Goal: Check status

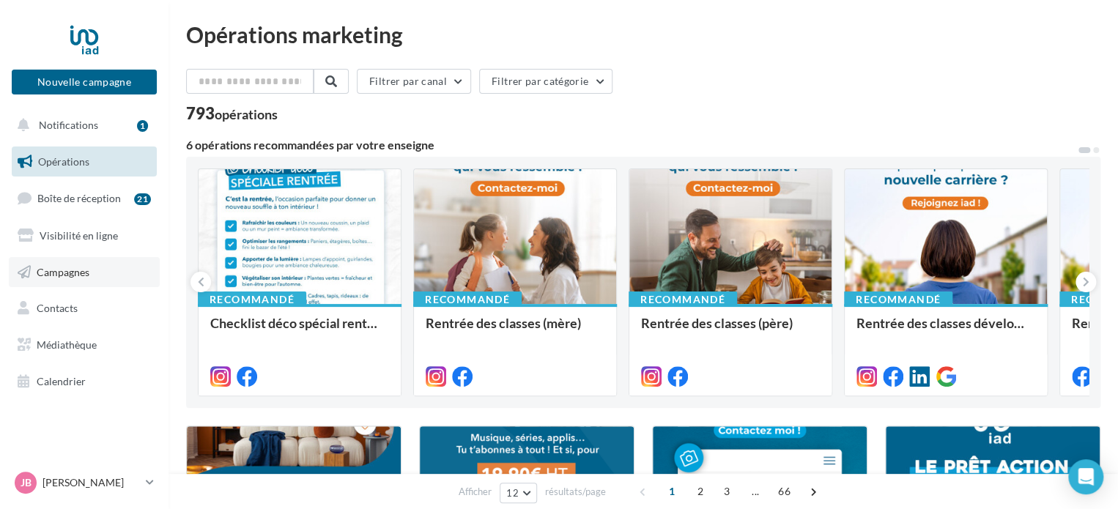
click at [64, 277] on span "Campagnes" at bounding box center [63, 271] width 53 height 12
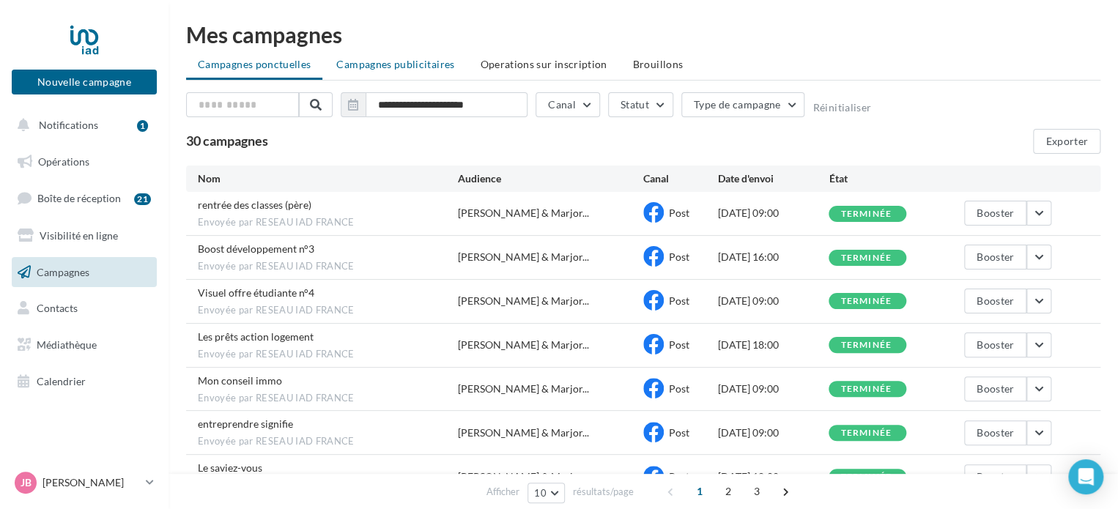
click at [392, 67] on span "Campagnes publicitaires" at bounding box center [395, 64] width 118 height 12
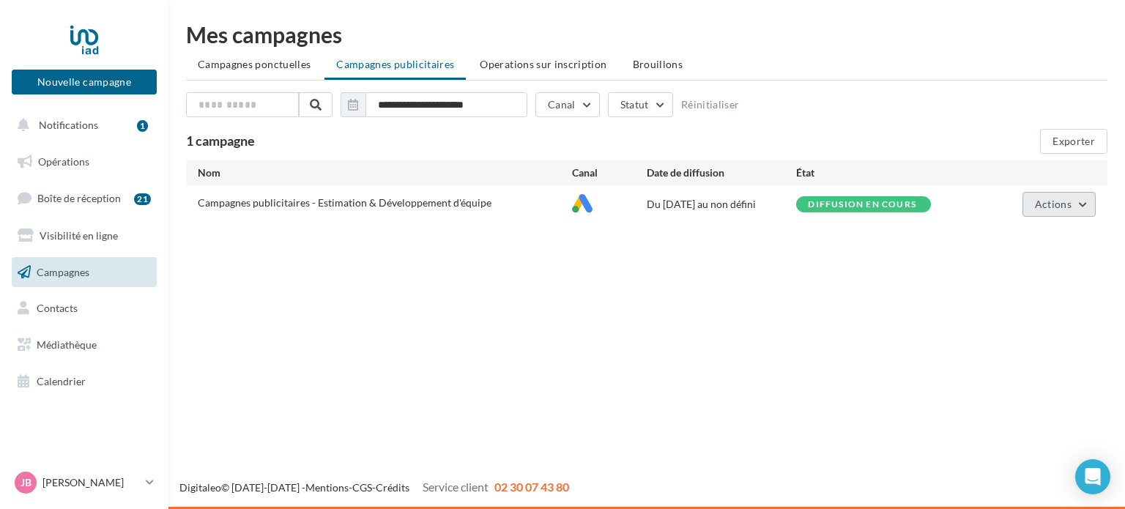
click at [1086, 201] on button "Actions" at bounding box center [1059, 204] width 73 height 25
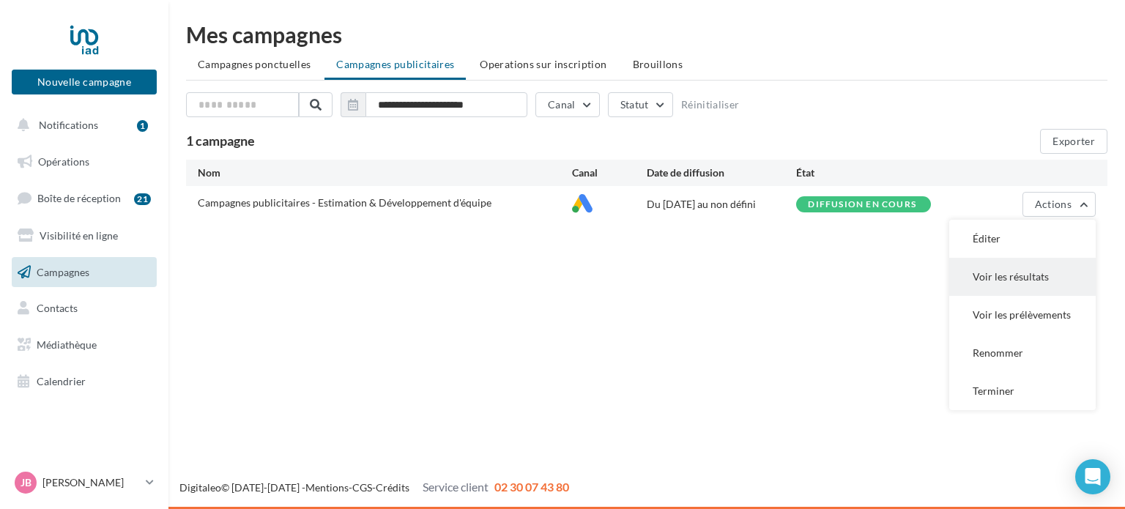
click at [1007, 273] on button "Voir les résultats" at bounding box center [1023, 277] width 147 height 38
